Goal: Transaction & Acquisition: Subscribe to service/newsletter

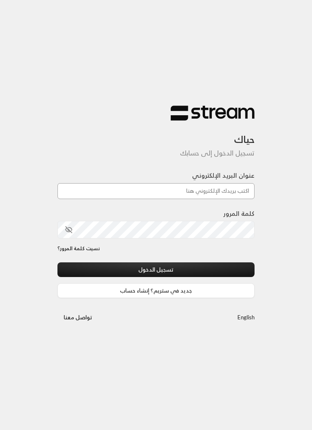
type input "[EMAIL_ADDRESS][DOMAIN_NAME]"
click at [156, 270] on button "تسجيل الدخول" at bounding box center [155, 269] width 197 height 15
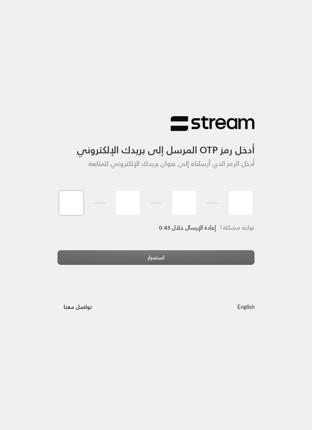
type input "0"
type input "2"
type input "6"
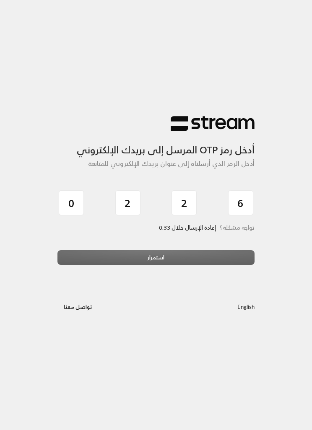
click at [202, 266] on div "استمرار" at bounding box center [155, 260] width 197 height 21
click at [213, 255] on div "استمرار" at bounding box center [155, 260] width 197 height 21
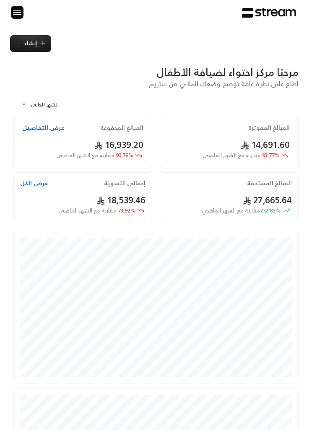
click at [19, 8] on img at bounding box center [17, 12] width 10 height 10
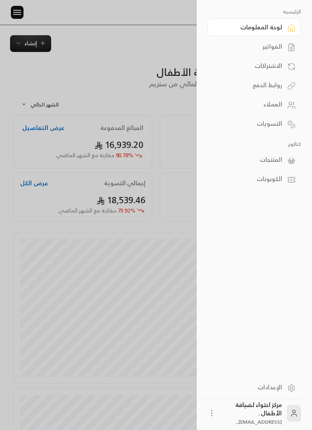
click at [263, 44] on div "الفواتير" at bounding box center [250, 46] width 64 height 8
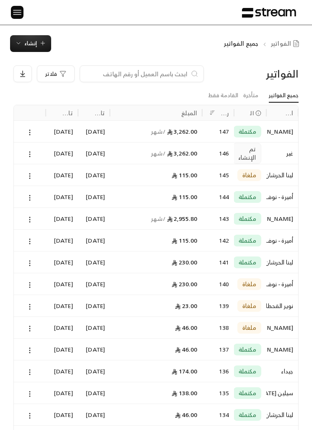
click at [20, 39] on span "إنشاء" at bounding box center [30, 44] width 31 height 10
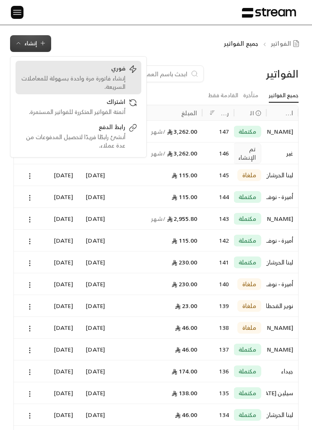
click at [96, 75] on div "إنشاء فاتورة مرة واحدة بسهولة للمعاملات السريعة." at bounding box center [73, 82] width 106 height 17
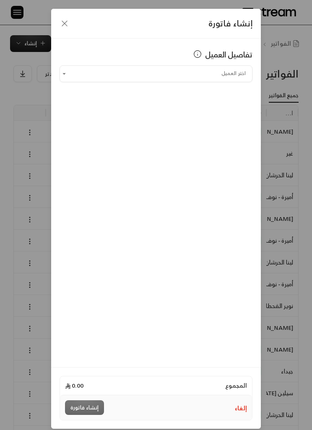
click at [63, 21] on icon "button" at bounding box center [65, 23] width 10 height 10
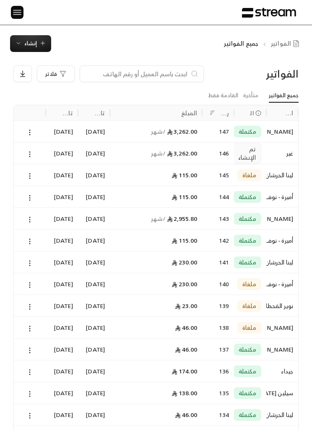
click at [38, 49] on button "إنشاء" at bounding box center [30, 43] width 41 height 17
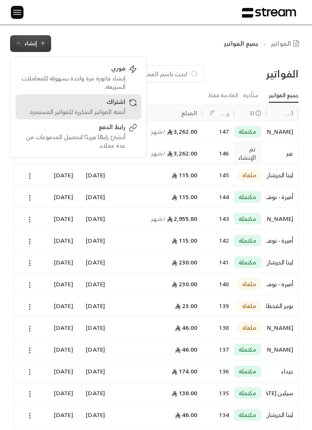
click at [93, 112] on div "أتمتة الفواتير المتكررة للفواتير المستمرة." at bounding box center [73, 112] width 106 height 8
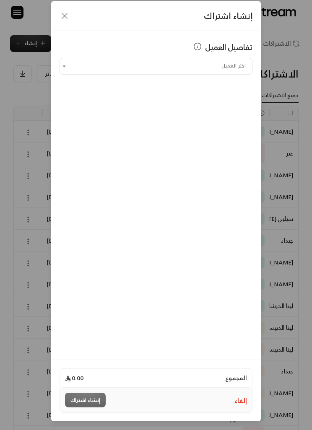
scroll to position [11, 0]
click at [93, 62] on input "اختر العميل" at bounding box center [156, 66] width 193 height 14
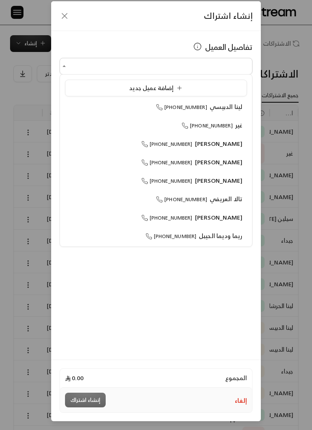
click at [186, 108] on span "[PHONE_NUMBER]" at bounding box center [181, 107] width 51 height 9
type input "**********"
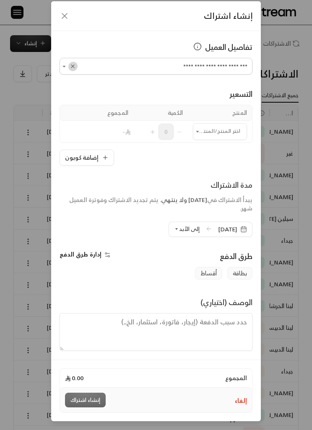
click at [73, 65] on icon "Clear" at bounding box center [73, 67] width 4 height 4
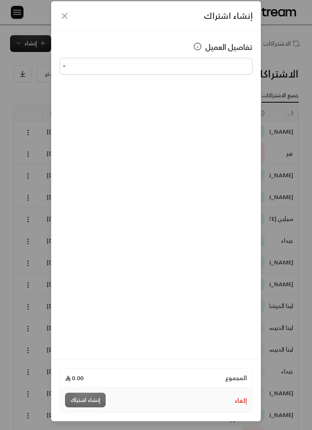
click at [71, 59] on input "اختر العميل" at bounding box center [156, 66] width 193 height 14
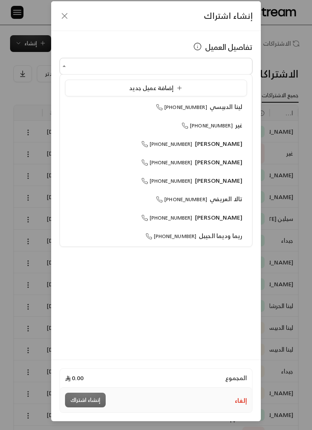
click at [207, 126] on span "[PHONE_NUMBER]" at bounding box center [207, 125] width 51 height 9
type input "**********"
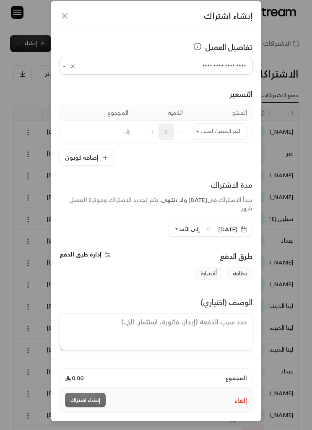
scroll to position [34, 0]
click at [199, 127] on button "Open" at bounding box center [197, 131] width 9 height 9
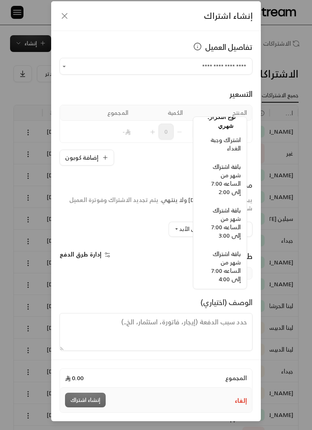
scroll to position [464, -3]
click at [224, 219] on span "باقة اشتراك شهر من الساعه 7:00 إلى 3:00" at bounding box center [225, 223] width 29 height 36
type input "**********"
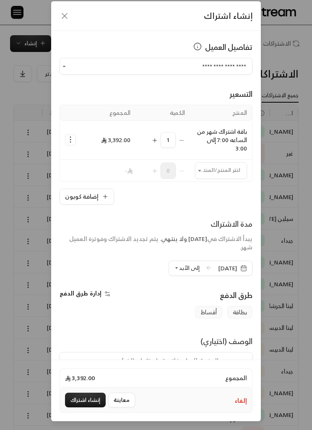
click at [73, 135] on icon "Selected Products" at bounding box center [70, 139] width 8 height 8
click at [88, 154] on link "إضافة كوبون" at bounding box center [97, 161] width 52 height 14
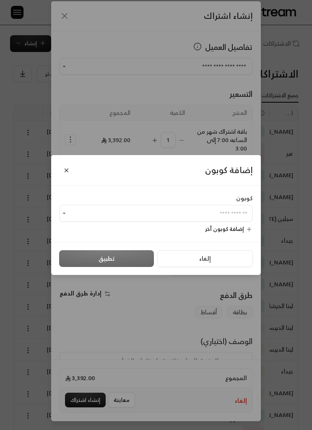
click at [156, 209] on input "اختر العميل" at bounding box center [156, 214] width 193 height 14
type input "**********"
click at [85, 254] on div "إلغاء تطبيق" at bounding box center [156, 258] width 194 height 17
click at [82, 260] on div "إلغاء تطبيق" at bounding box center [156, 258] width 194 height 17
click at [72, 216] on input "اختر العميل" at bounding box center [156, 214] width 193 height 14
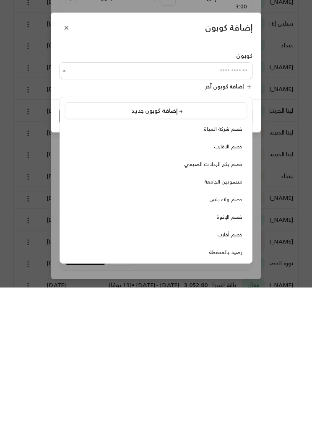
scroll to position [53, 0]
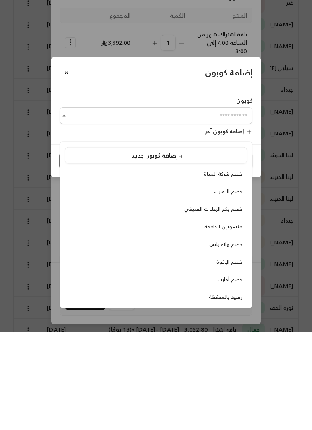
click at [98, 249] on div "إضافة كوبون جديد +" at bounding box center [156, 253] width 173 height 9
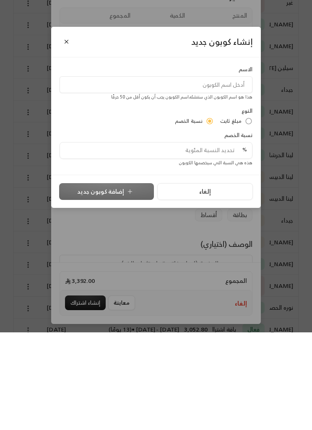
scroll to position [151, 0]
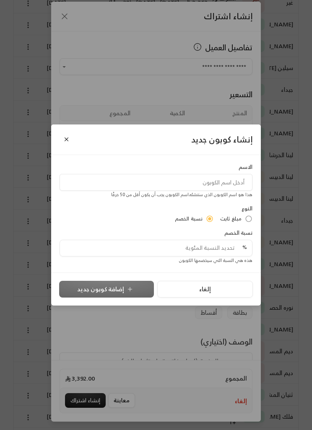
click at [98, 191] on input at bounding box center [156, 182] width 193 height 17
click at [246, 191] on input "صندوق" at bounding box center [156, 182] width 193 height 17
click at [202, 191] on input "خصمصندوق" at bounding box center [156, 182] width 193 height 17
click at [233, 191] on input "خصمصندوق" at bounding box center [156, 182] width 193 height 17
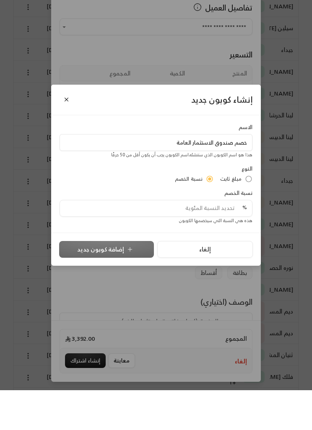
type input "خصم صندوق الاستثمار العامة"
click at [132, 240] on input "tel" at bounding box center [153, 248] width 177 height 16
type input "1"
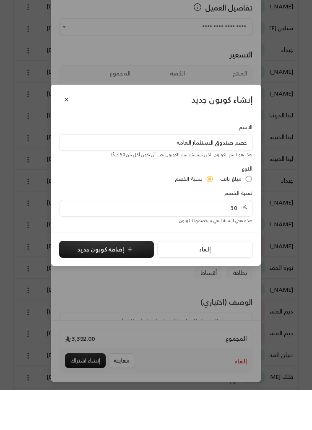
type input "30"
click at [91, 281] on button "إضافة كوبون جديد" at bounding box center [106, 289] width 95 height 17
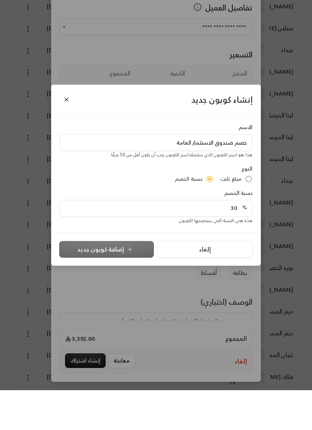
scroll to position [191, 0]
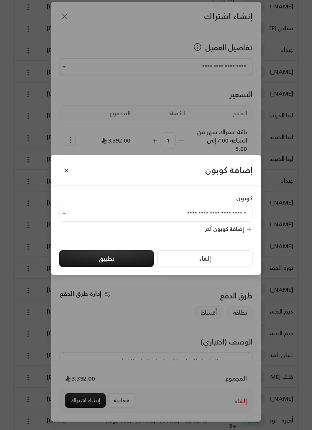
click at [74, 218] on div at bounding box center [68, 214] width 17 height 10
click at [21, 255] on div "**********" at bounding box center [156, 215] width 312 height 430
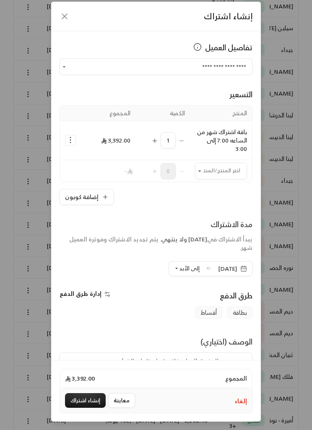
click at [62, 139] on td "إضافة كوبون إزالة المنتج" at bounding box center [70, 140] width 21 height 39
click at [71, 141] on icon "Selected Products" at bounding box center [70, 140] width 8 height 8
click at [86, 157] on link "إضافة كوبون" at bounding box center [97, 161] width 52 height 14
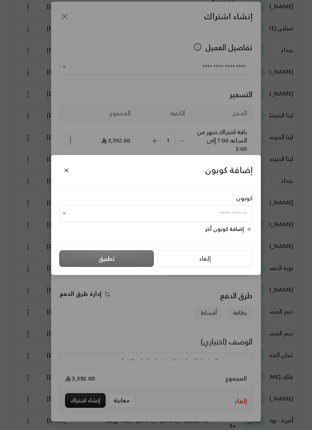
click at [112, 221] on input "اختر العميل" at bounding box center [156, 214] width 193 height 14
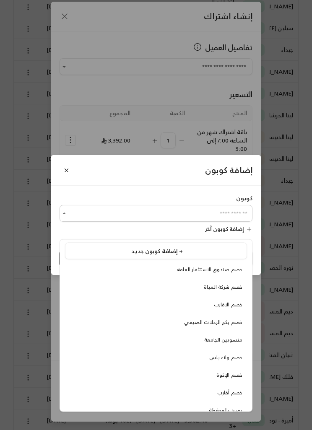
scroll to position [1, 0]
click at [189, 265] on li "خصم صندوق الاستثمار العامة" at bounding box center [156, 270] width 182 height 15
type input "**********"
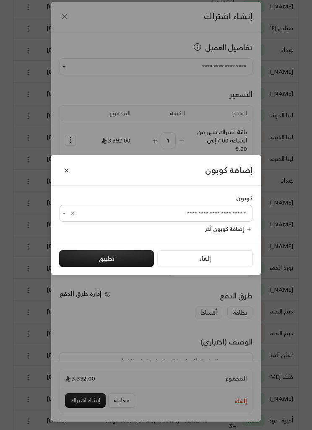
click at [96, 267] on button "تطبيق" at bounding box center [106, 258] width 95 height 17
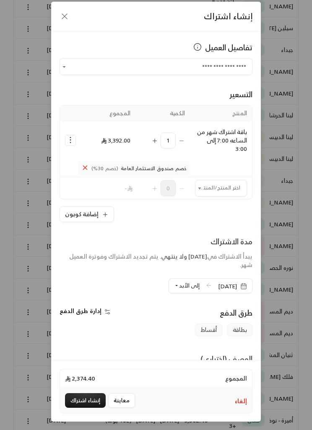
click at [60, 16] on icon "button" at bounding box center [65, 16] width 10 height 10
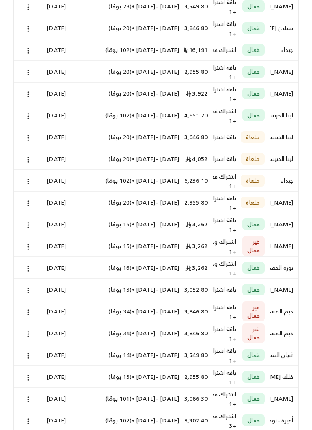
scroll to position [2, 0]
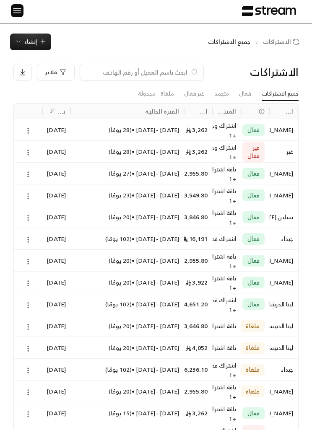
click at [24, 38] on span "إنشاء" at bounding box center [30, 42] width 31 height 10
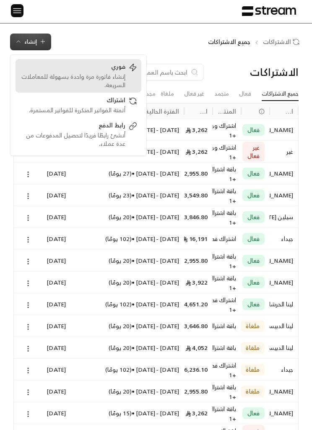
click at [61, 77] on div "إنشاء فاتورة مرة واحدة بسهولة للمعاملات السريعة." at bounding box center [73, 81] width 106 height 17
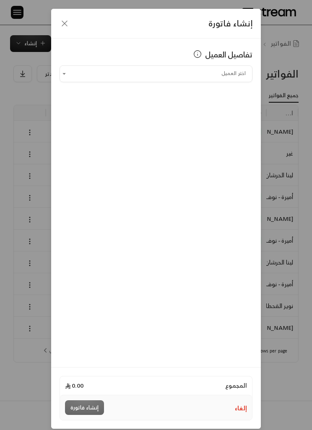
click at [64, 21] on icon "button" at bounding box center [65, 23] width 10 height 10
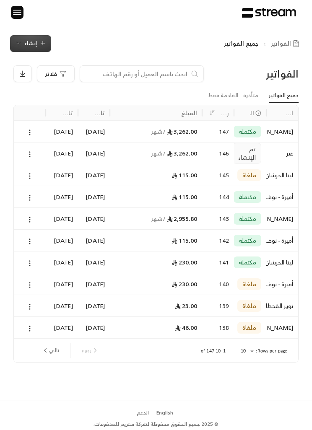
click at [31, 44] on span "إنشاء" at bounding box center [30, 44] width 13 height 10
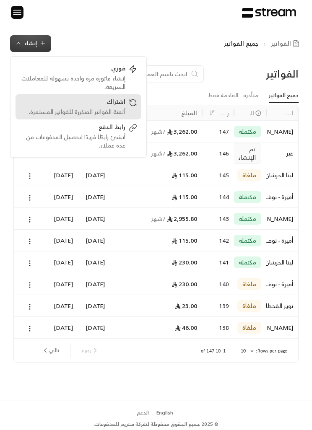
click at [73, 108] on div "أتمتة الفواتير المتكررة للفواتير المستمرة." at bounding box center [73, 112] width 106 height 8
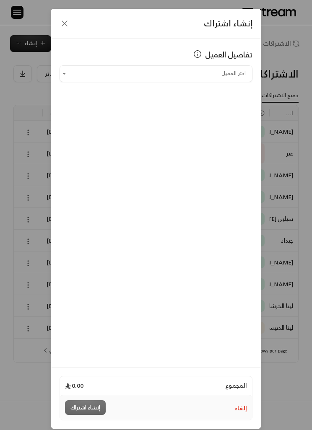
click at [84, 70] on input "اختر العميل" at bounding box center [156, 74] width 193 height 14
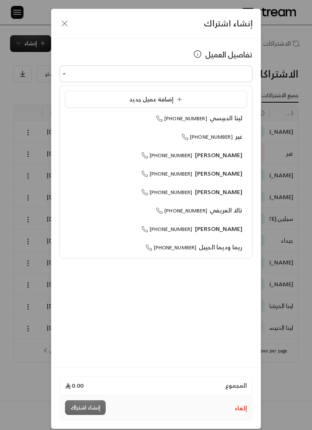
scroll to position [0, 0]
click at [132, 138] on div "غير [PHONE_NUMBER]" at bounding box center [156, 136] width 173 height 8
type input "**********"
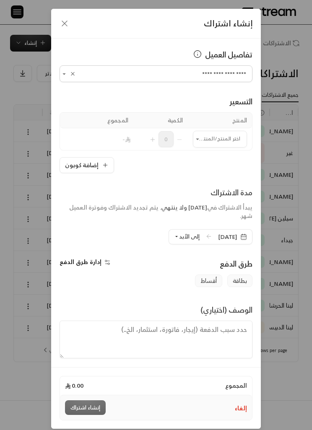
click at [200, 138] on icon "Open" at bounding box center [198, 139] width 8 height 8
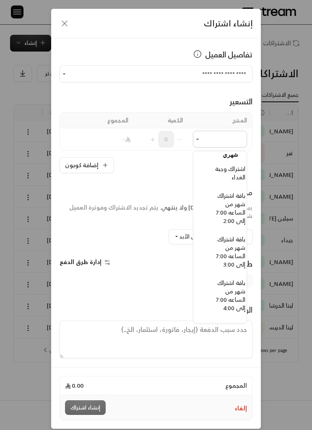
scroll to position [470, -9]
click at [239, 252] on span "باقة اشتراك شهر من الساعه 7:00 إلى 3:00" at bounding box center [230, 251] width 29 height 36
type input "**********"
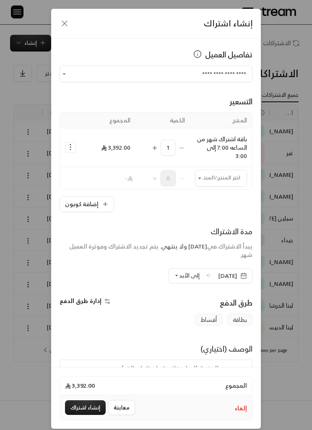
click at [75, 149] on button "Selected Products" at bounding box center [70, 148] width 10 height 10
click at [108, 184] on span "إزالة المنتج" at bounding box center [106, 182] width 25 height 9
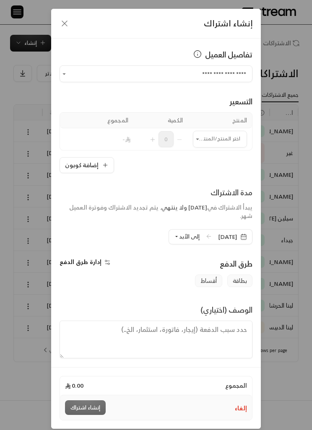
click at [206, 142] on input "اختر العميل" at bounding box center [220, 139] width 54 height 14
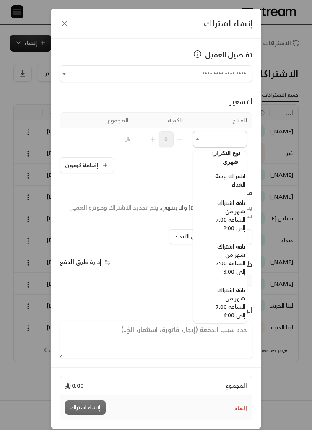
scroll to position [465, -9]
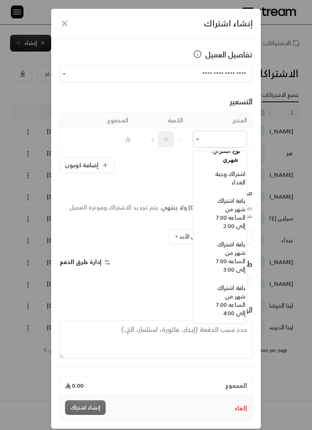
click at [232, 218] on span "باقة اشتراك شهر من الساعه 7:00 إلى 2:00" at bounding box center [230, 213] width 29 height 36
type input "**********"
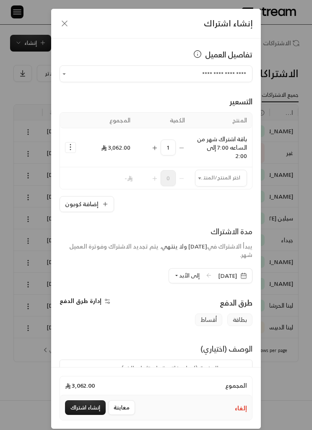
click at [62, 150] on td "Selected Products" at bounding box center [70, 147] width 21 height 39
click at [71, 145] on icon "Selected Products" at bounding box center [70, 147] width 8 height 8
click at [109, 169] on span "إضافة كوبون" at bounding box center [104, 168] width 29 height 9
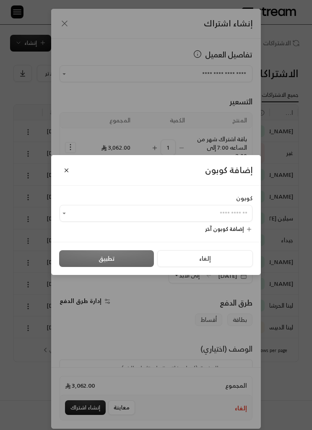
click at [235, 221] on input "اختر العميل" at bounding box center [156, 214] width 193 height 14
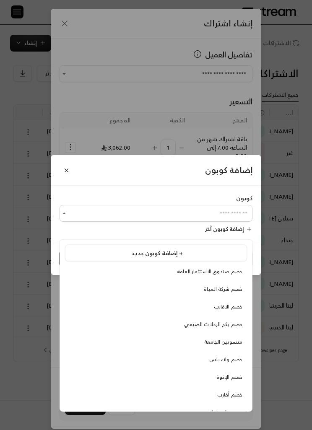
click at [237, 271] on span "خصم صندوق الاستثمار العامة" at bounding box center [209, 271] width 65 height 9
type input "**********"
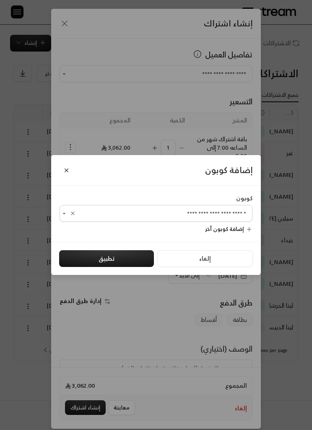
click at [135, 267] on button "تطبيق" at bounding box center [106, 258] width 95 height 17
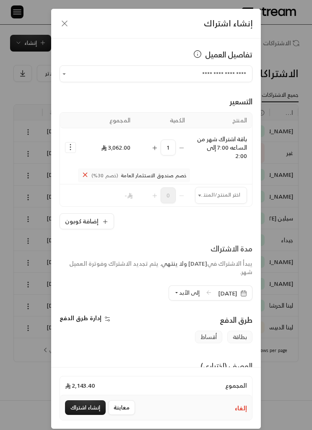
click at [216, 195] on input "اختر العميل" at bounding box center [221, 196] width 52 height 14
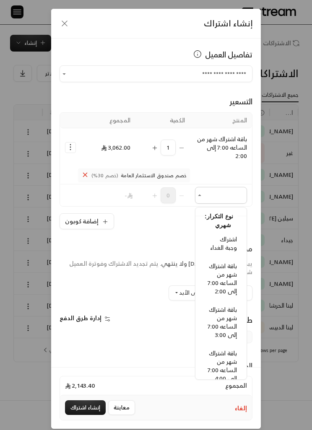
scroll to position [489, 0]
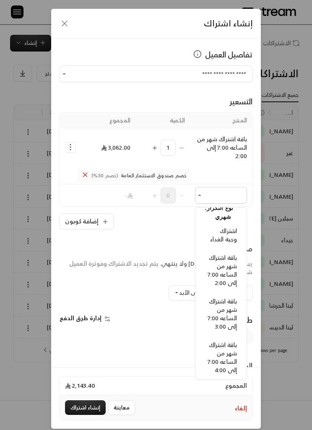
click at [229, 233] on span "اشتراك وجبة الغداء" at bounding box center [223, 235] width 27 height 19
type input "**********"
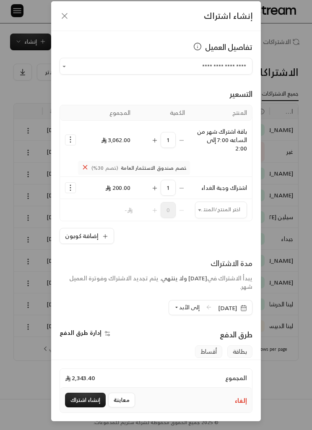
scroll to position [5, 0]
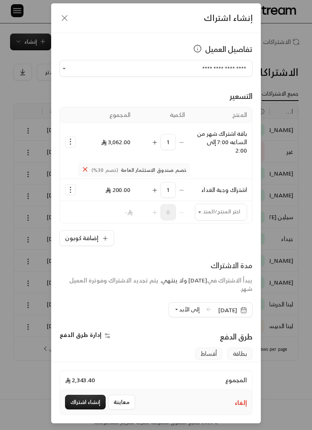
click at [66, 189] on button "Selected Products" at bounding box center [70, 190] width 10 height 10
click at [109, 228] on span "إزالة المنتج" at bounding box center [106, 224] width 25 height 9
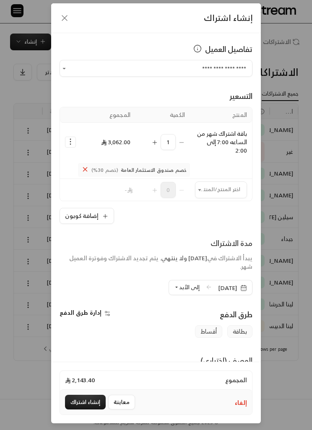
click at [70, 138] on icon "Selected Products" at bounding box center [70, 142] width 8 height 8
click at [127, 261] on div "يبدأ الاشتراك في [DATE] ولا ينتهي . يتم تجديد الاشتراك وفوترة العميل شهر." at bounding box center [156, 262] width 193 height 17
click at [98, 221] on button "إضافة كوبون" at bounding box center [87, 216] width 55 height 16
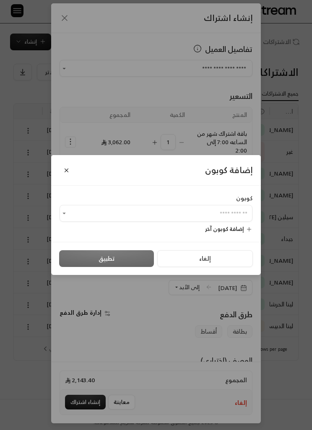
click at [166, 212] on input "اختر العميل" at bounding box center [156, 214] width 193 height 14
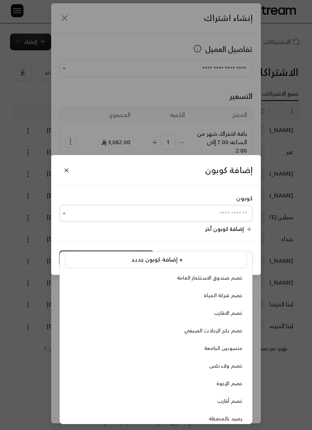
scroll to position [3, 0]
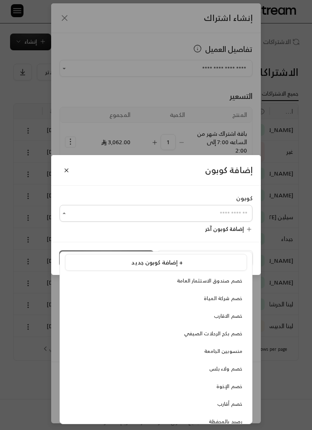
click at [275, 211] on div "إضافة كوبون كوبون ​ إضافة كوبون آخر إلغاء تطبيق" at bounding box center [156, 215] width 312 height 430
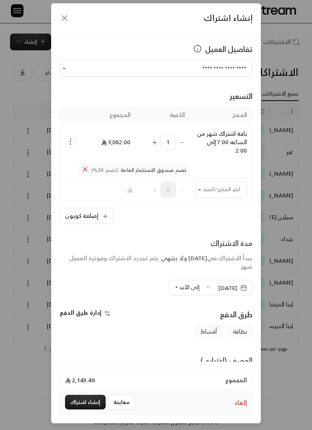
scroll to position [9, 0]
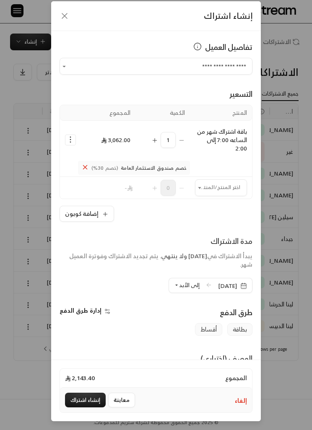
click at [225, 188] on input "اختر العميل" at bounding box center [221, 188] width 52 height 14
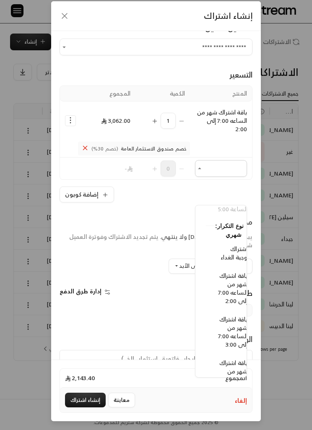
scroll to position [473, -11]
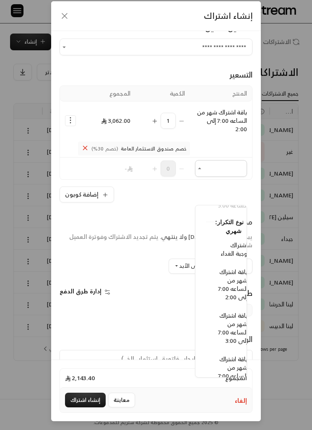
click at [243, 240] on span "اشتراك وجبة الغداء" at bounding box center [234, 249] width 27 height 19
type input "**********"
